Goal: Task Accomplishment & Management: Use online tool/utility

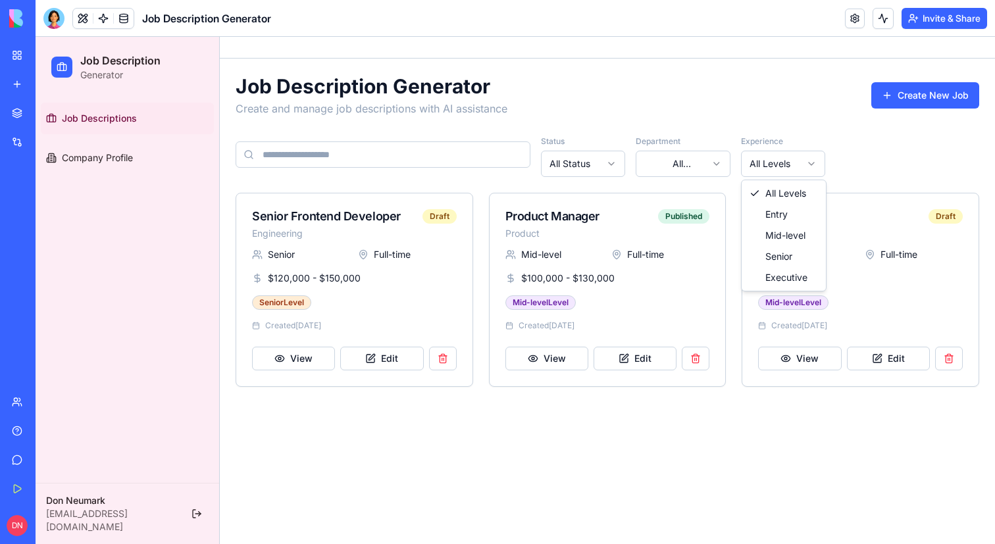
click at [753, 158] on html "Job Description Generator Job Descriptions Company Profile Don Neumark don@bloc…" at bounding box center [515, 290] width 959 height 507
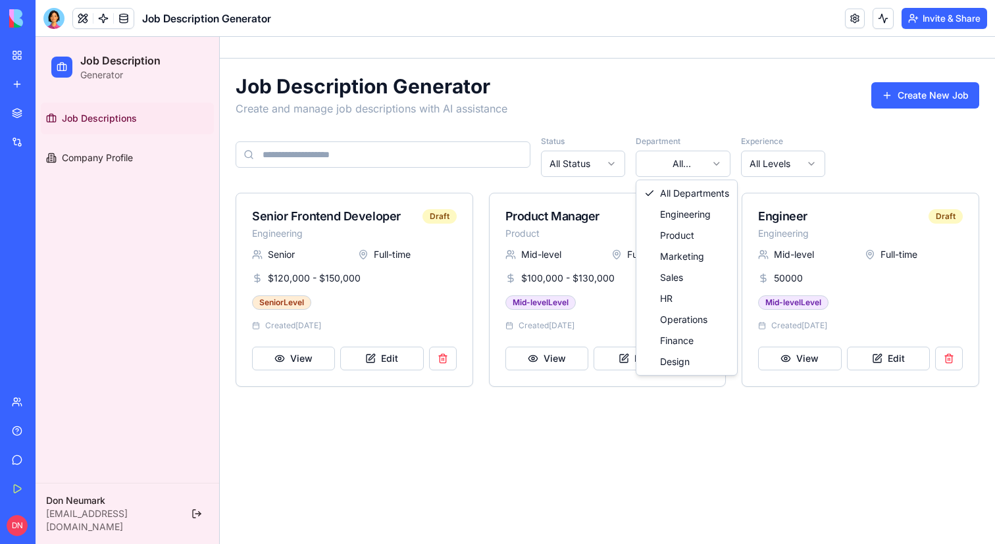
click at [680, 155] on html "Job Description Generator Job Descriptions Company Profile Don Neumark don@bloc…" at bounding box center [515, 290] width 959 height 507
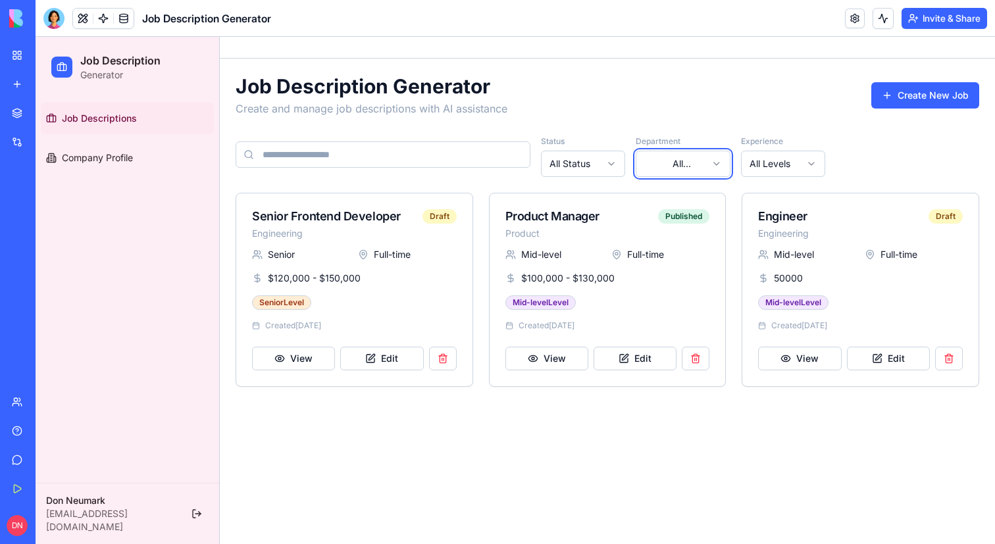
click at [711, 84] on html "Job Description Generator Job Descriptions Company Profile Don Neumark don@bloc…" at bounding box center [515, 290] width 959 height 507
click at [904, 97] on button "Create New Job" at bounding box center [925, 95] width 108 height 26
